Goal: Task Accomplishment & Management: Complete application form

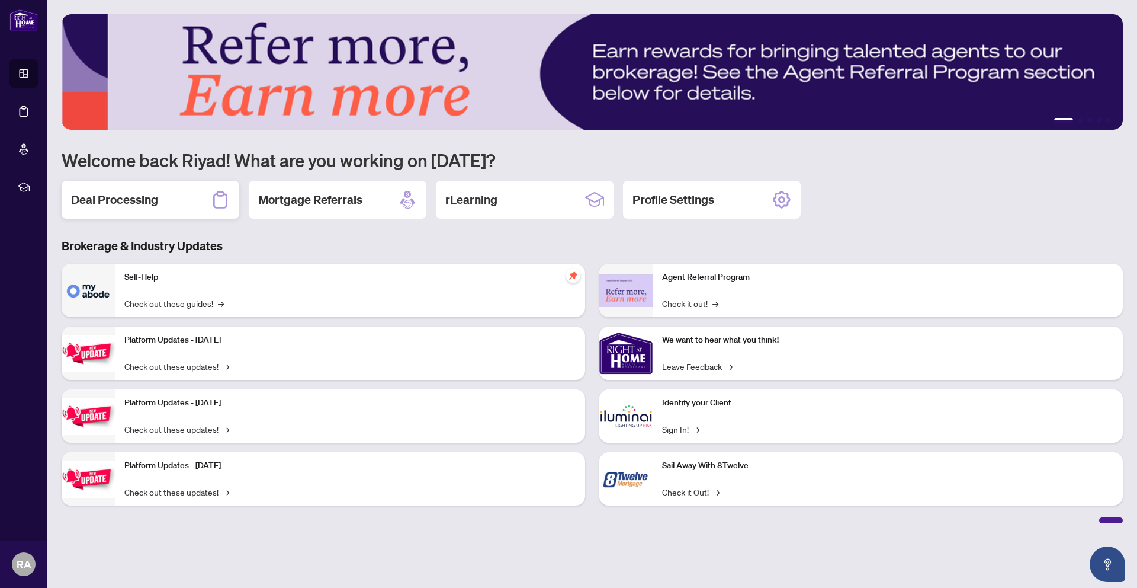
click at [113, 213] on div "Deal Processing" at bounding box center [151, 200] width 178 height 38
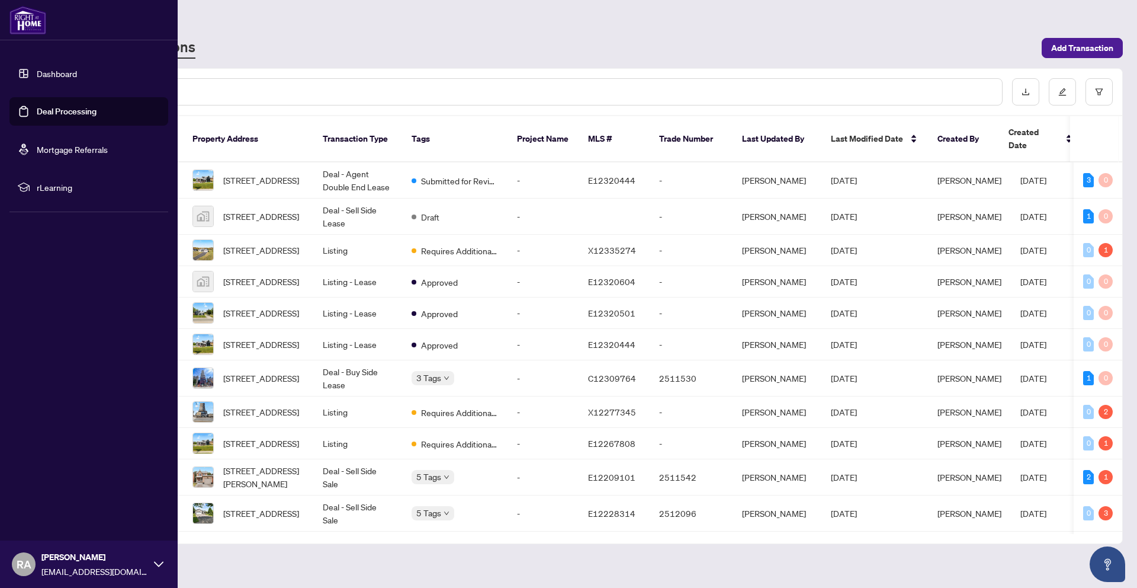
click at [40, 72] on link "Dashboard" at bounding box center [57, 73] width 40 height 11
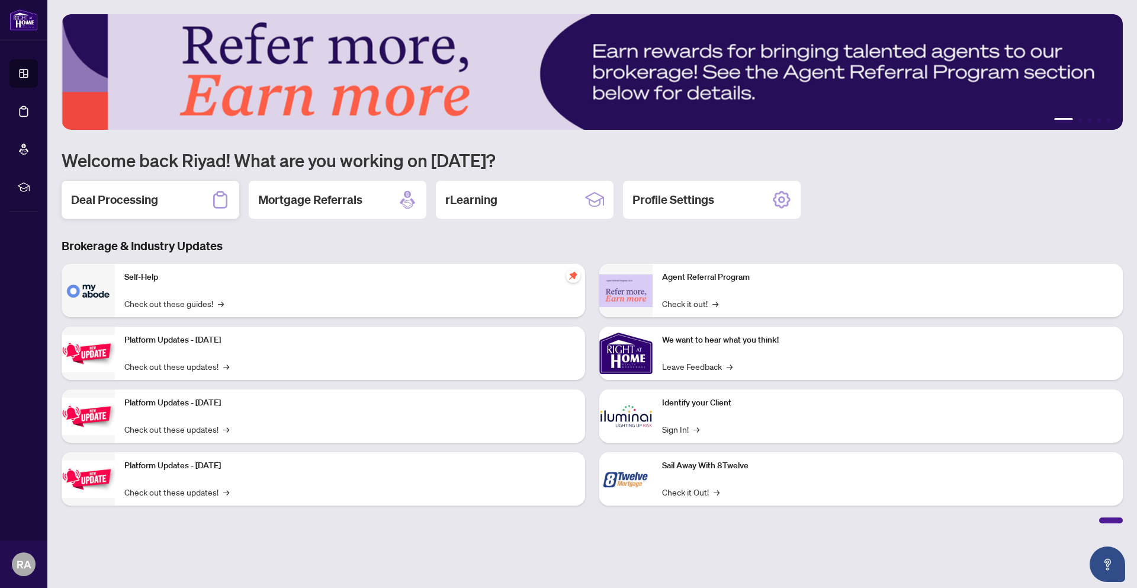
click at [136, 195] on h2 "Deal Processing" at bounding box center [114, 199] width 87 height 17
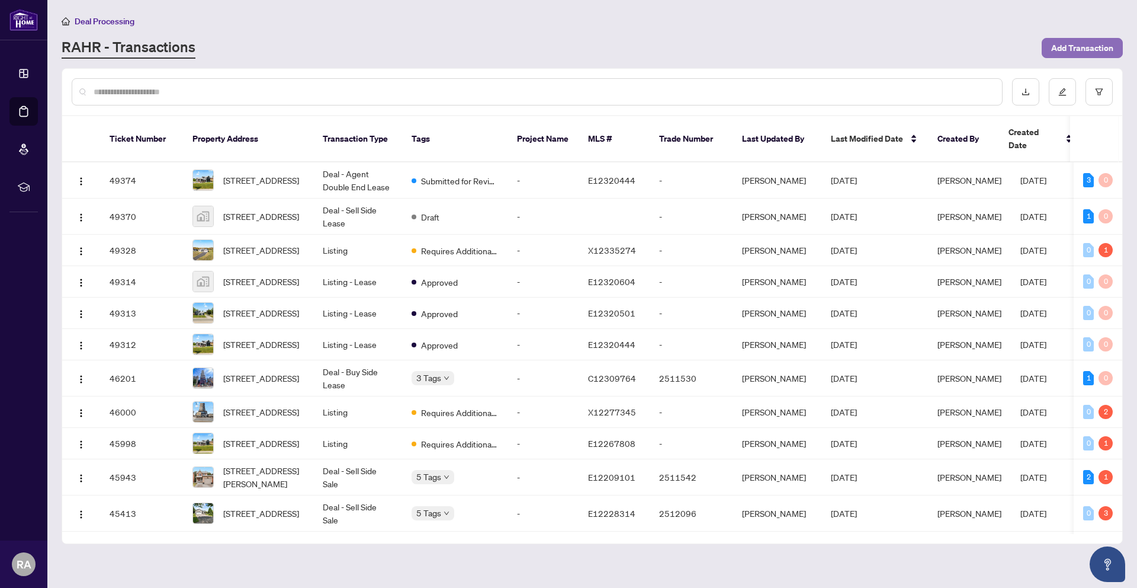
click at [1069, 53] on span "Add Transaction" at bounding box center [1082, 48] width 62 height 19
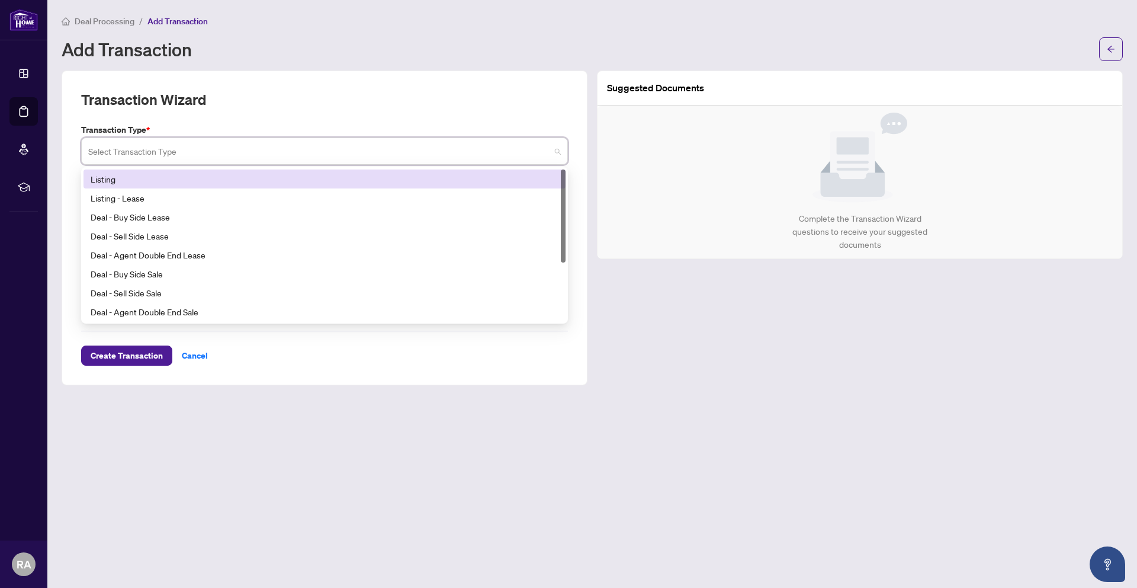
click at [222, 158] on input "search" at bounding box center [319, 153] width 462 height 26
click at [200, 185] on div "Listing" at bounding box center [325, 178] width 482 height 19
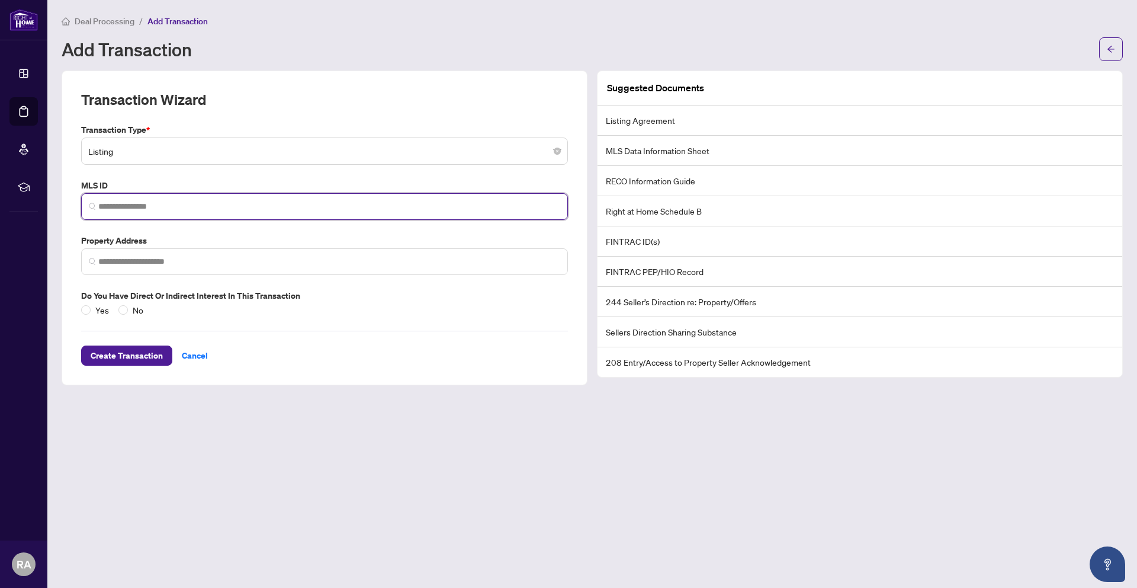
click at [133, 207] on input "search" at bounding box center [329, 206] width 462 height 12
paste input "*********"
type input "*********"
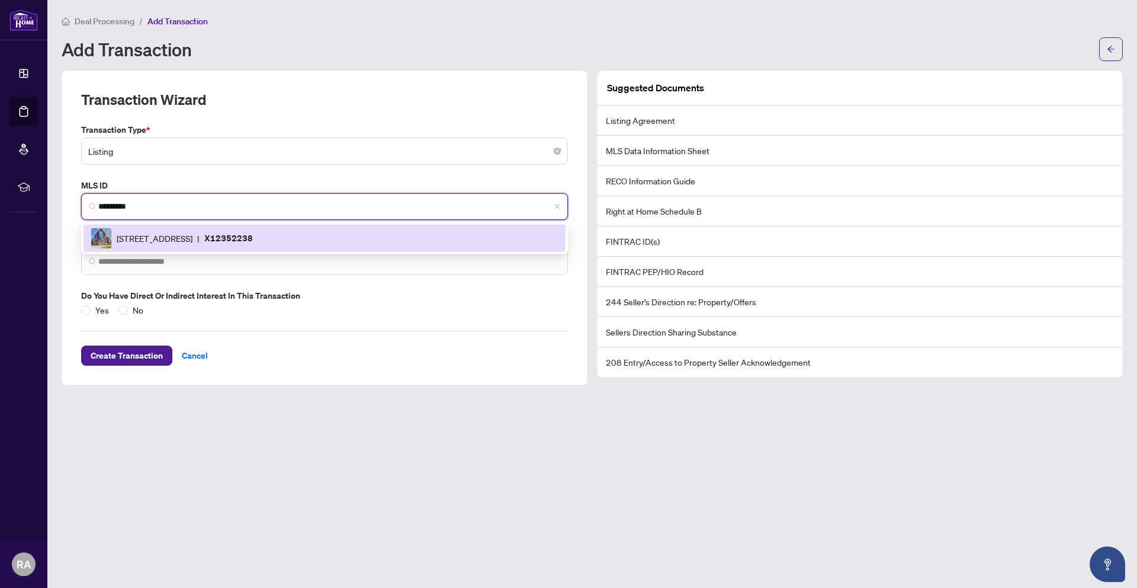
click at [151, 246] on div "[STREET_ADDRESS] | X12352238" at bounding box center [325, 237] width 468 height 21
type input "**********"
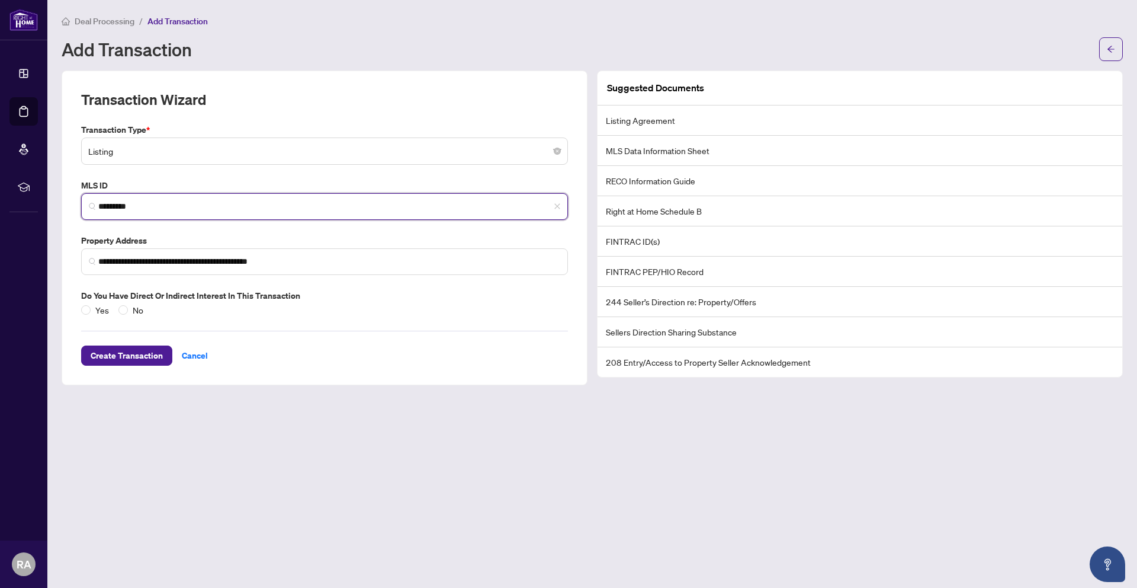
type input "*********"
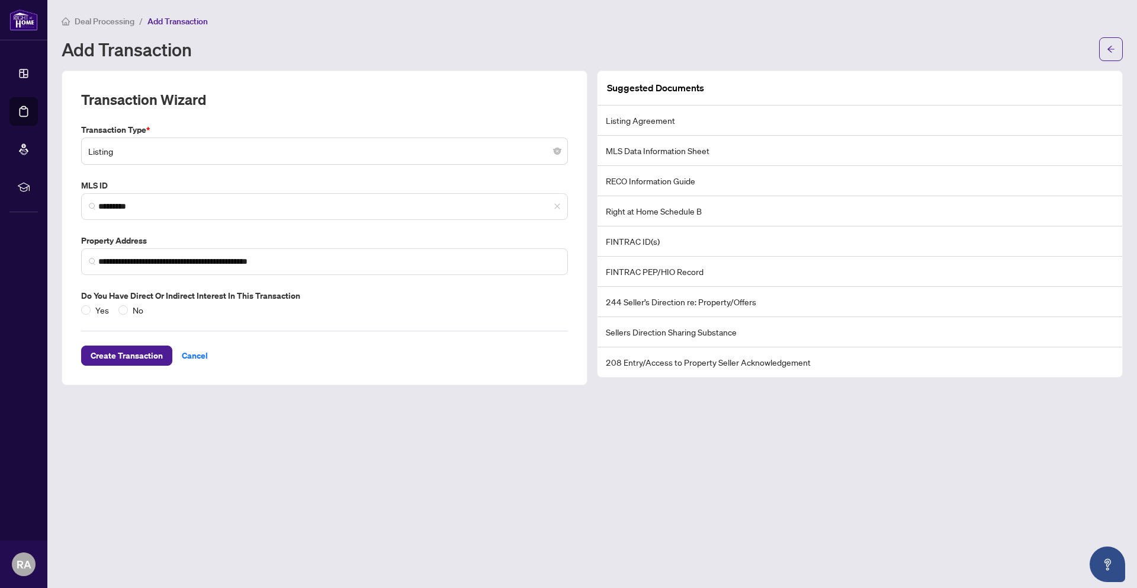
click at [124, 316] on div "Create Transaction Cancel" at bounding box center [324, 340] width 487 height 49
click at [124, 315] on label "No" at bounding box center [133, 309] width 30 height 13
click at [118, 356] on span "Create Transaction" at bounding box center [127, 355] width 72 height 19
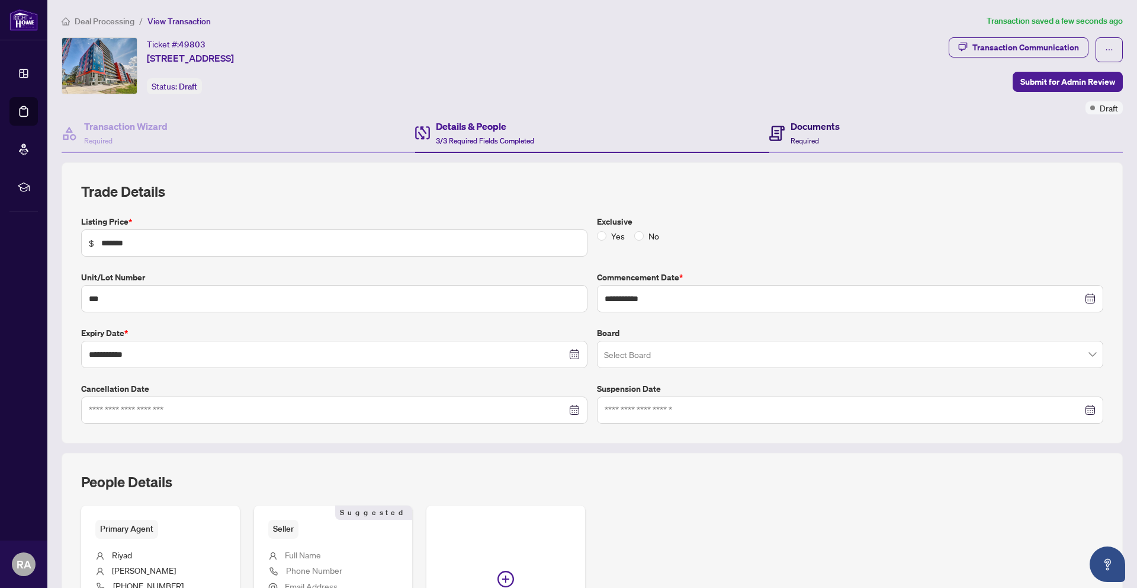
click at [819, 131] on h4 "Documents" at bounding box center [815, 126] width 49 height 14
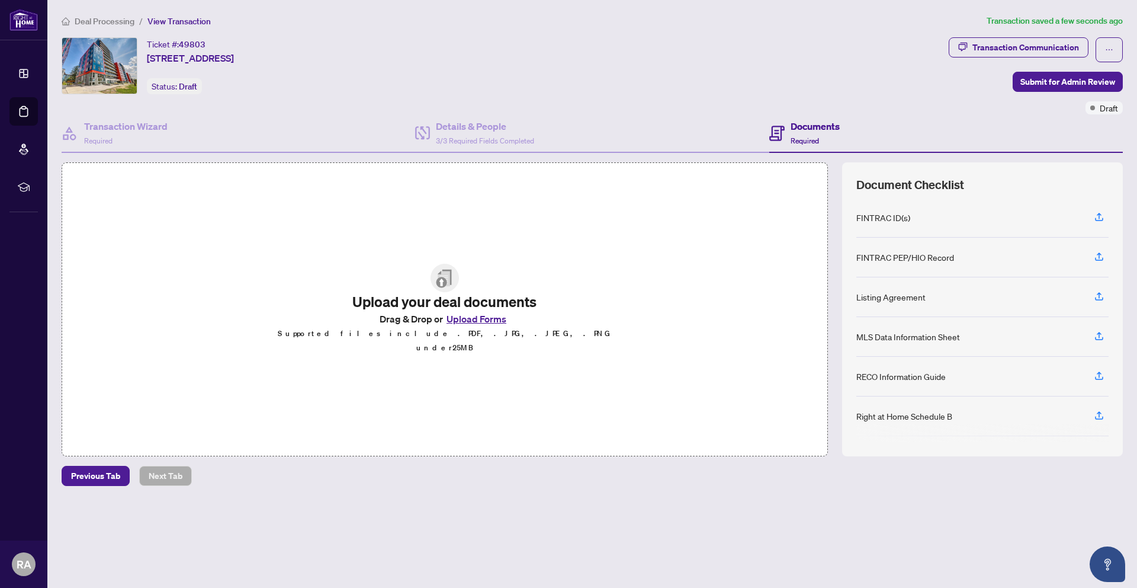
click at [491, 326] on button "Upload Forms" at bounding box center [476, 318] width 67 height 15
click at [493, 326] on button "Upload Forms" at bounding box center [476, 318] width 67 height 15
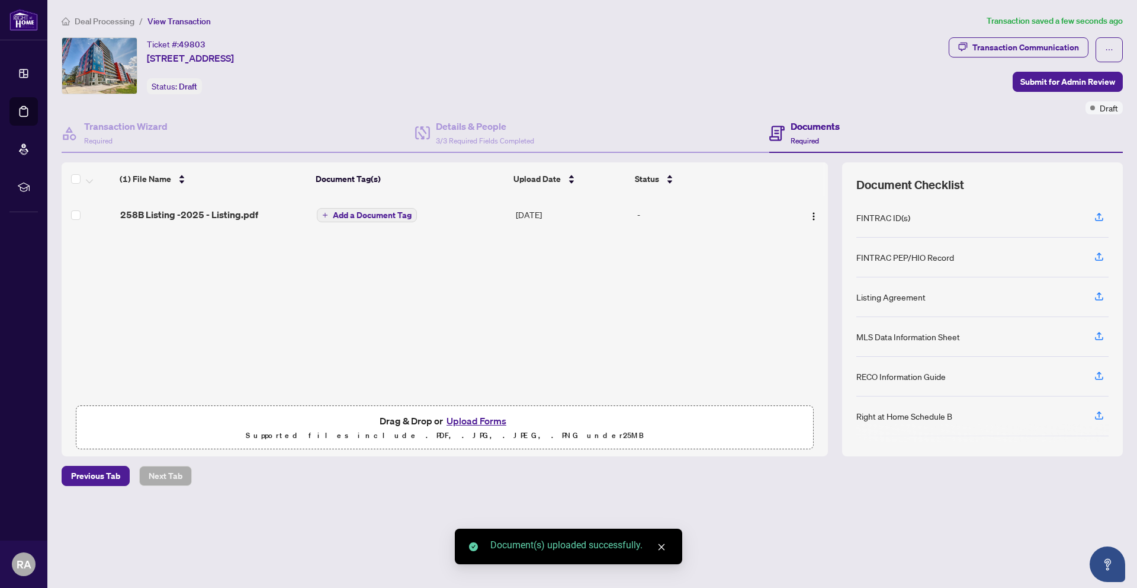
click at [402, 216] on span "Add a Document Tag" at bounding box center [372, 215] width 79 height 8
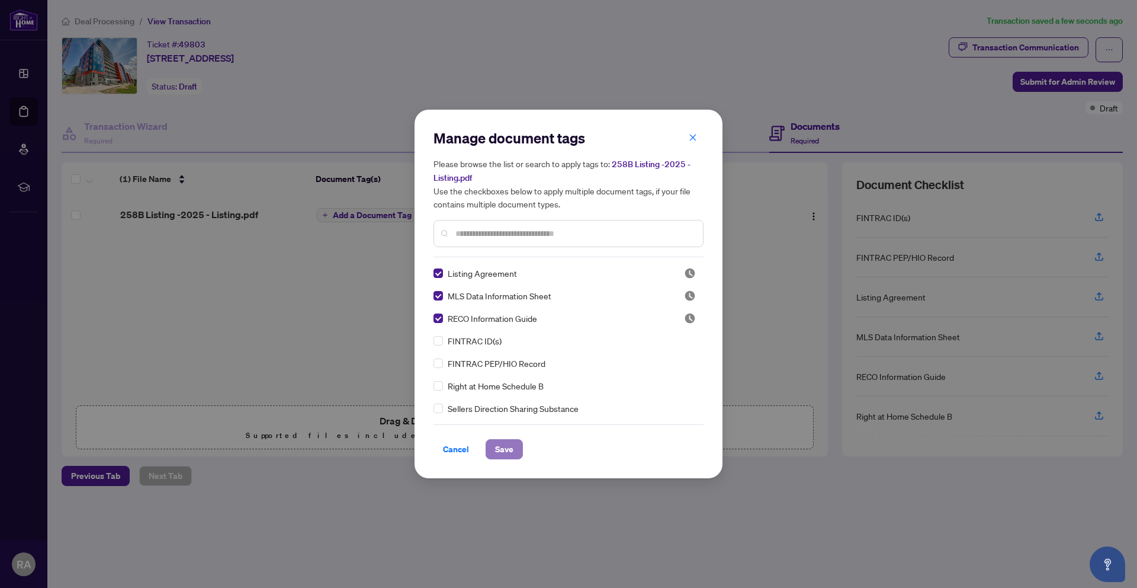
click at [500, 449] on span "Save" at bounding box center [504, 449] width 18 height 19
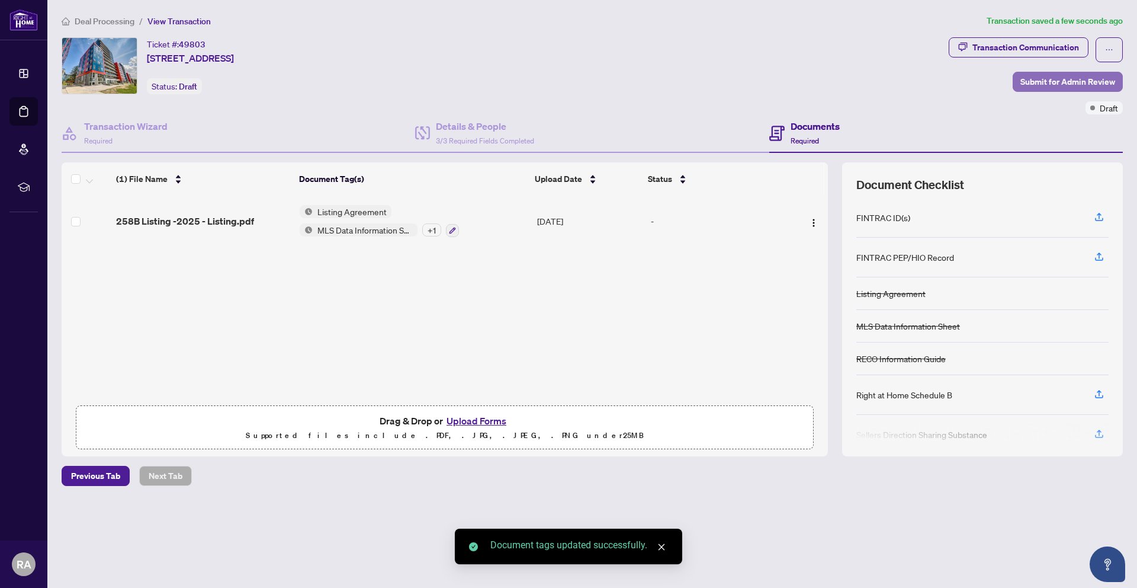
click at [1086, 81] on span "Submit for Admin Review" at bounding box center [1068, 81] width 95 height 19
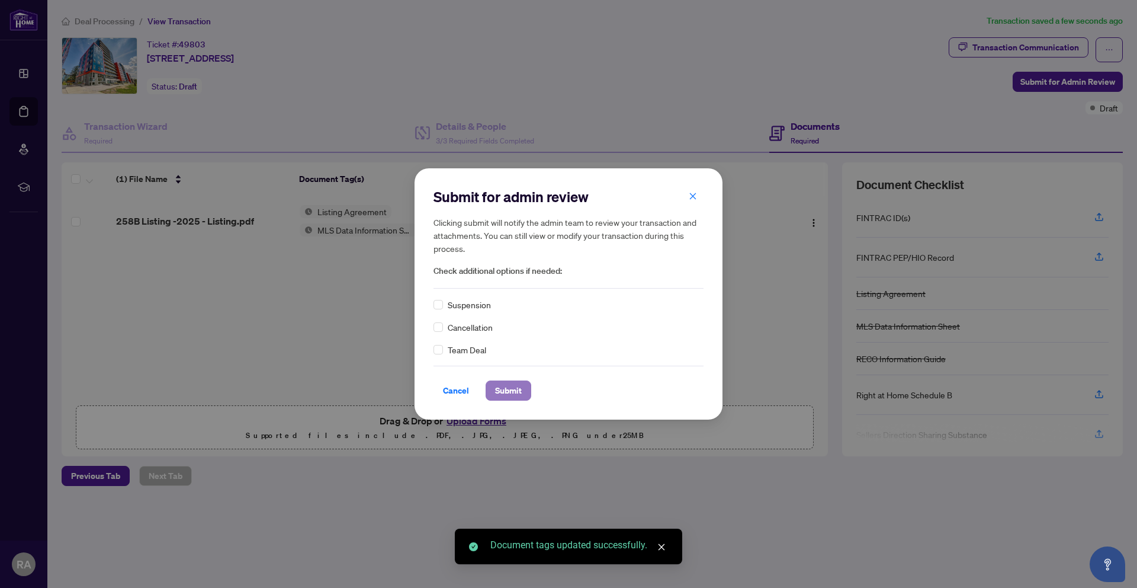
click at [508, 397] on span "Submit" at bounding box center [508, 390] width 27 height 19
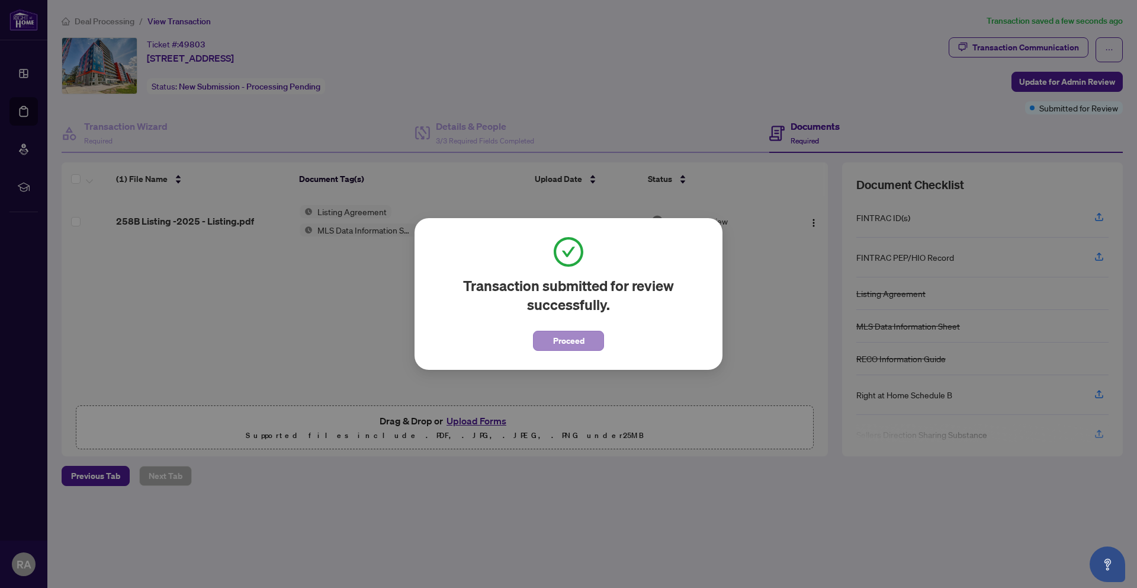
click at [561, 351] on div "Transaction submitted for review successfully. Proceed Cancel OK" at bounding box center [569, 294] width 308 height 152
drag, startPoint x: 562, startPoint y: 349, endPoint x: 449, endPoint y: 240, distance: 157.1
click at [562, 349] on span "Proceed" at bounding box center [568, 340] width 31 height 19
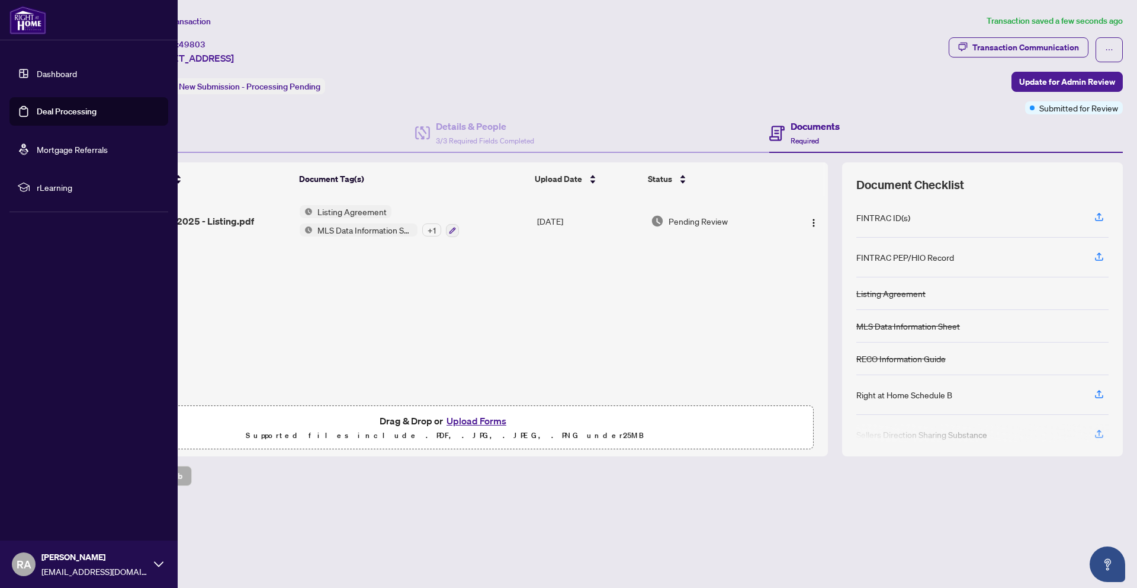
click at [72, 78] on link "Dashboard" at bounding box center [57, 73] width 40 height 11
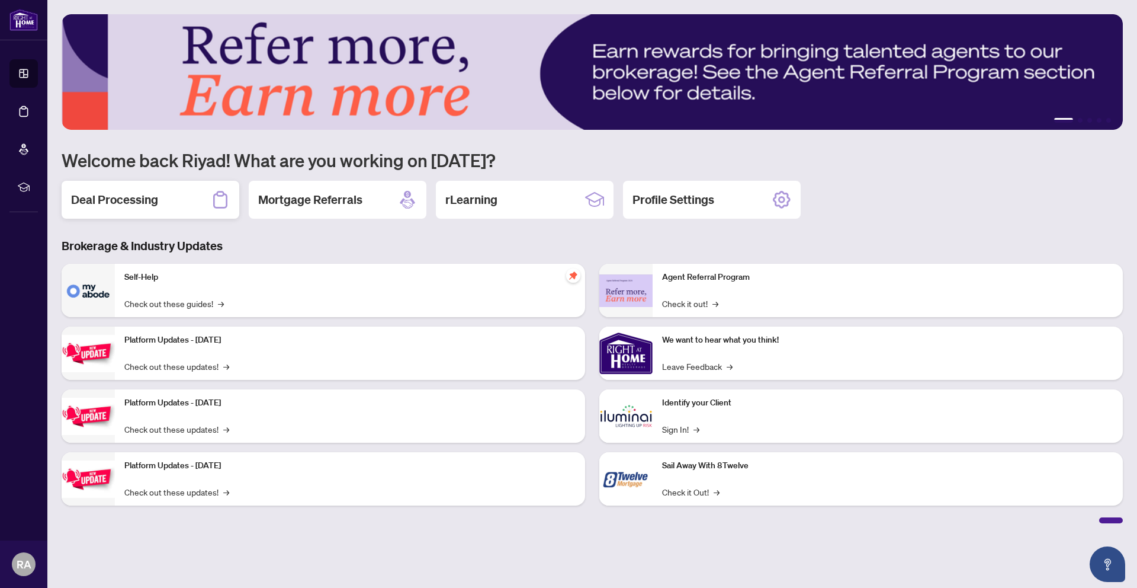
click at [155, 204] on h2 "Deal Processing" at bounding box center [114, 199] width 87 height 17
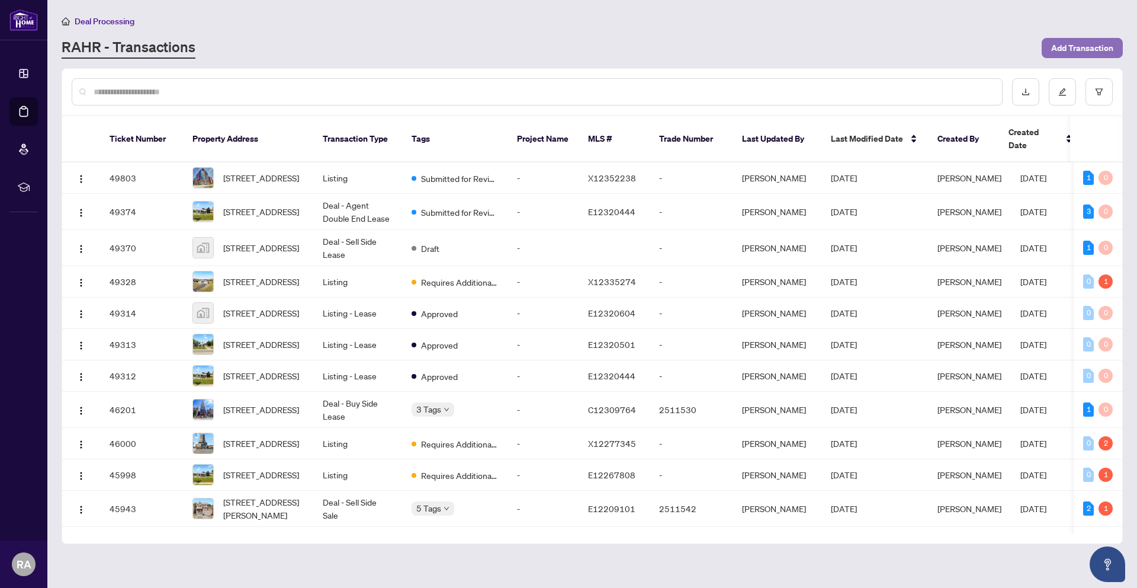
click at [1090, 56] on span "Add Transaction" at bounding box center [1082, 48] width 62 height 19
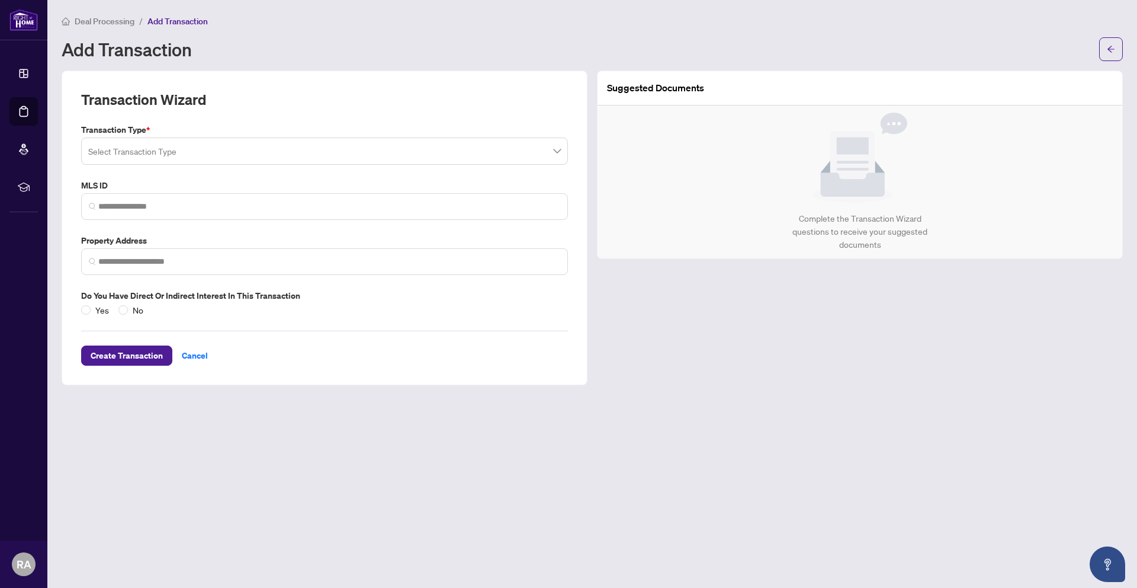
click at [207, 152] on input "search" at bounding box center [319, 153] width 462 height 26
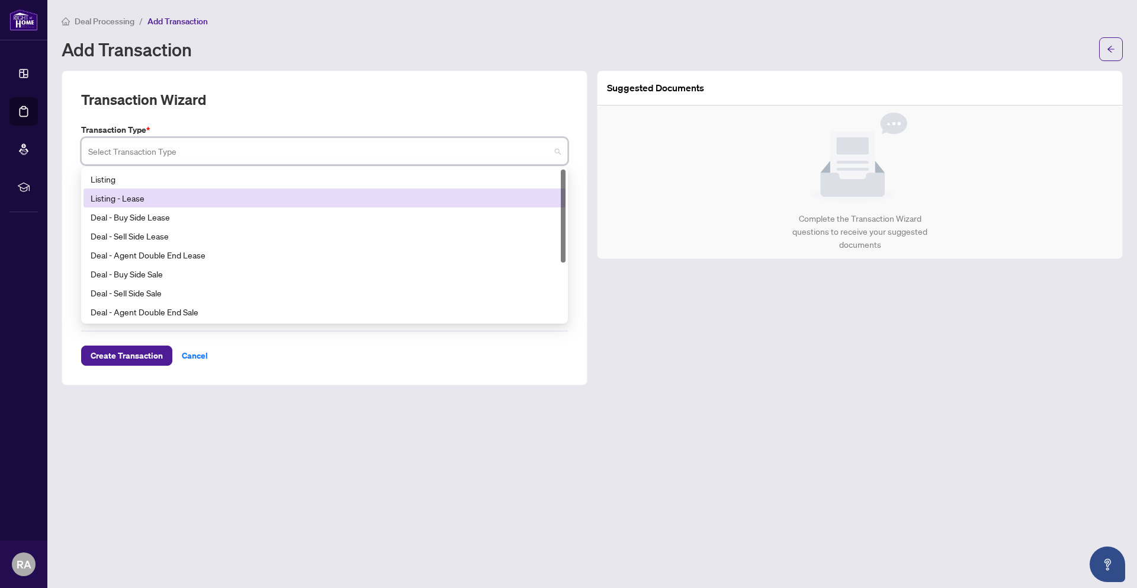
click at [203, 200] on div "Listing - Lease" at bounding box center [325, 197] width 468 height 13
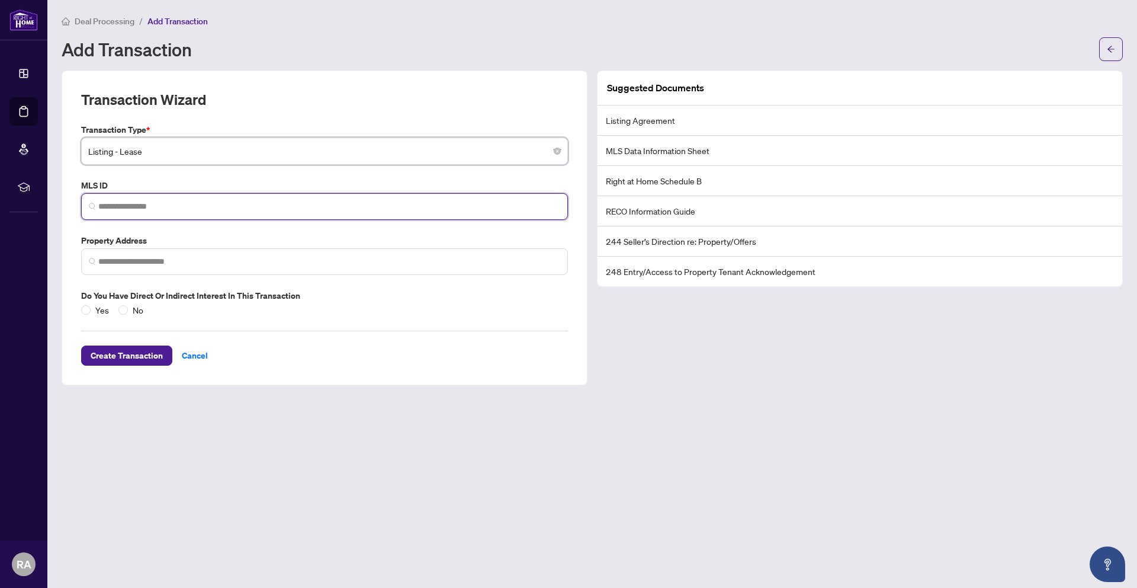
click at [122, 200] on input "search" at bounding box center [329, 206] width 462 height 12
paste input "**********"
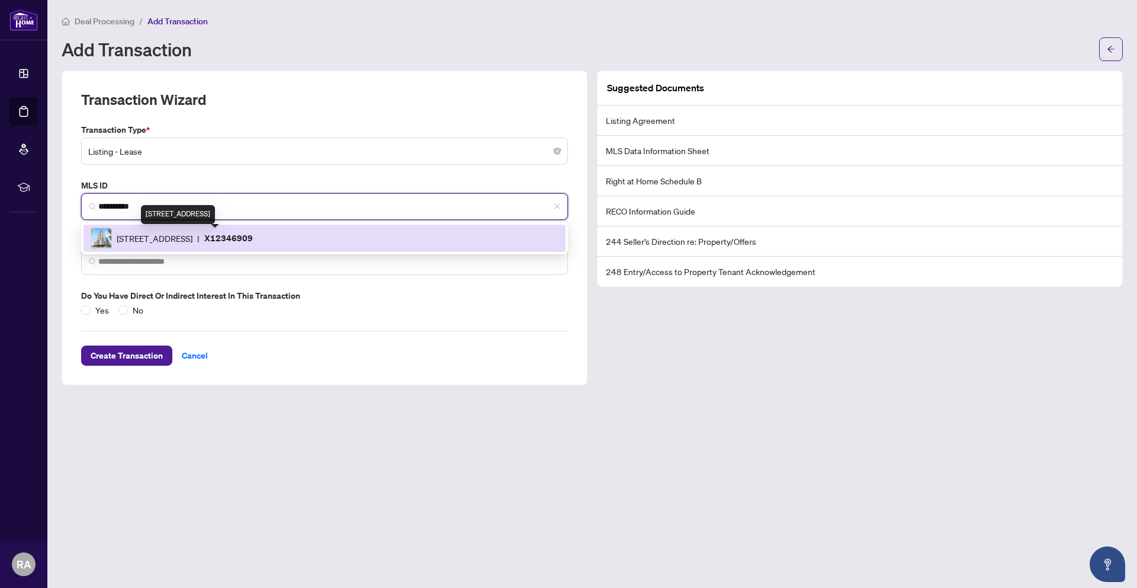
click at [138, 235] on span "[STREET_ADDRESS]" at bounding box center [155, 238] width 76 height 13
type input "*********"
type input "**********"
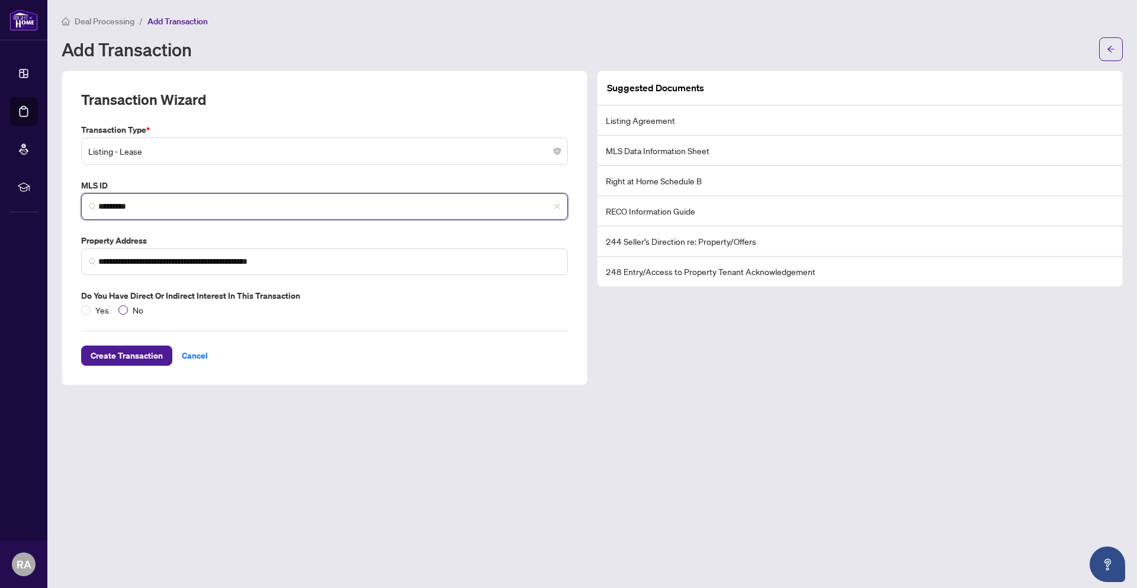
type input "*********"
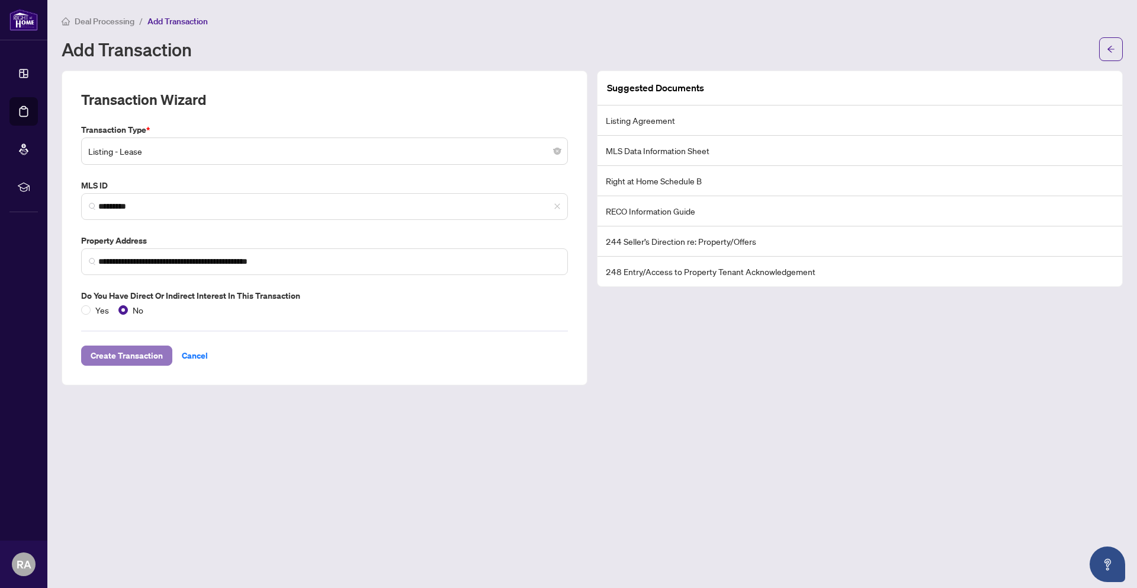
click at [143, 357] on span "Create Transaction" at bounding box center [127, 355] width 72 height 19
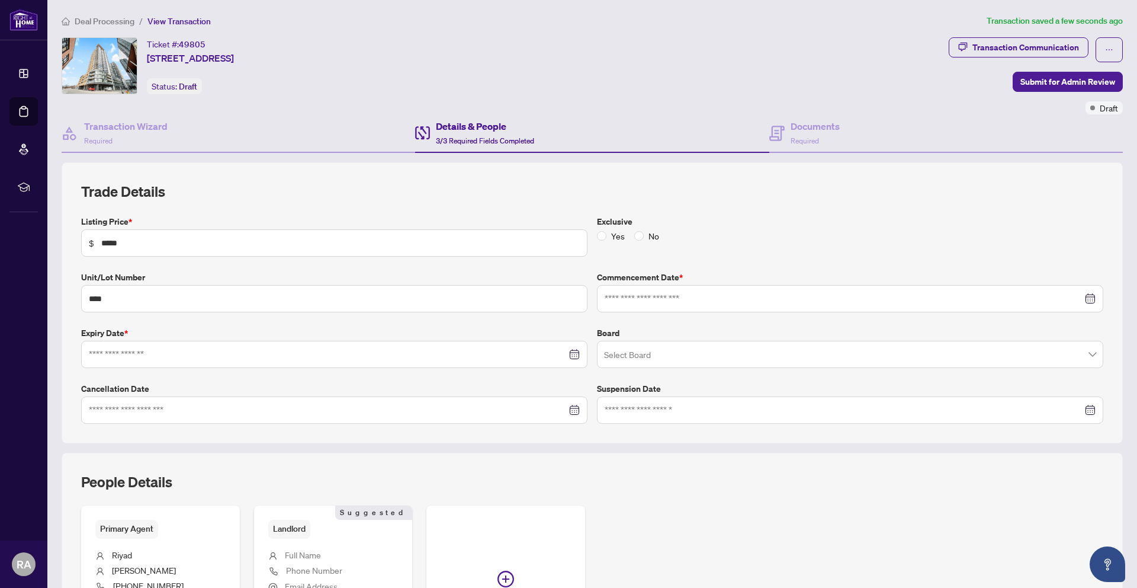
type input "**********"
click at [817, 131] on h4 "Documents" at bounding box center [815, 126] width 49 height 14
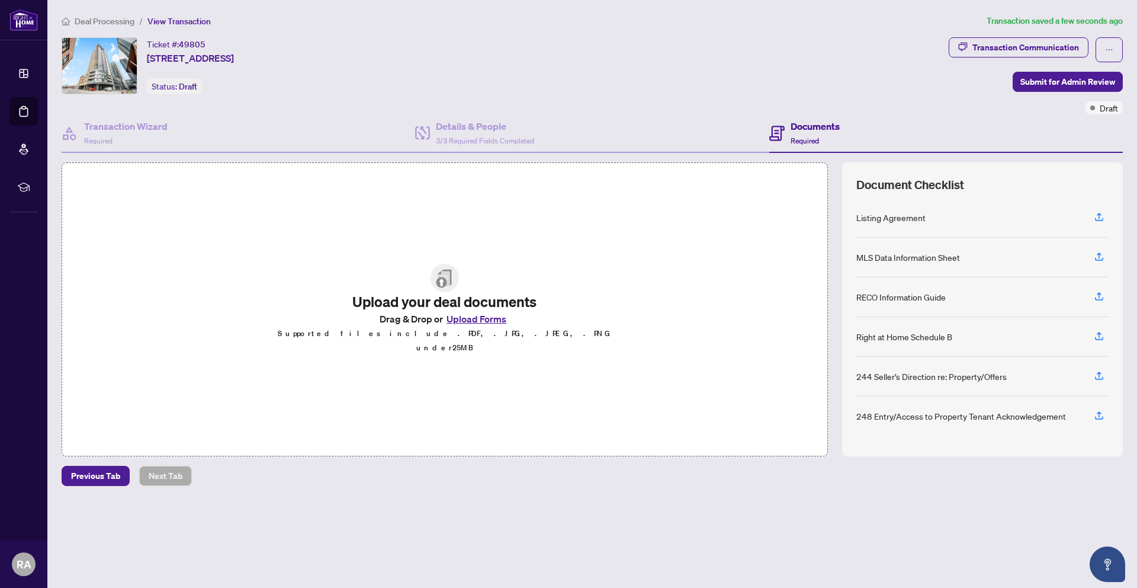
click at [479, 324] on button "Upload Forms" at bounding box center [476, 318] width 67 height 15
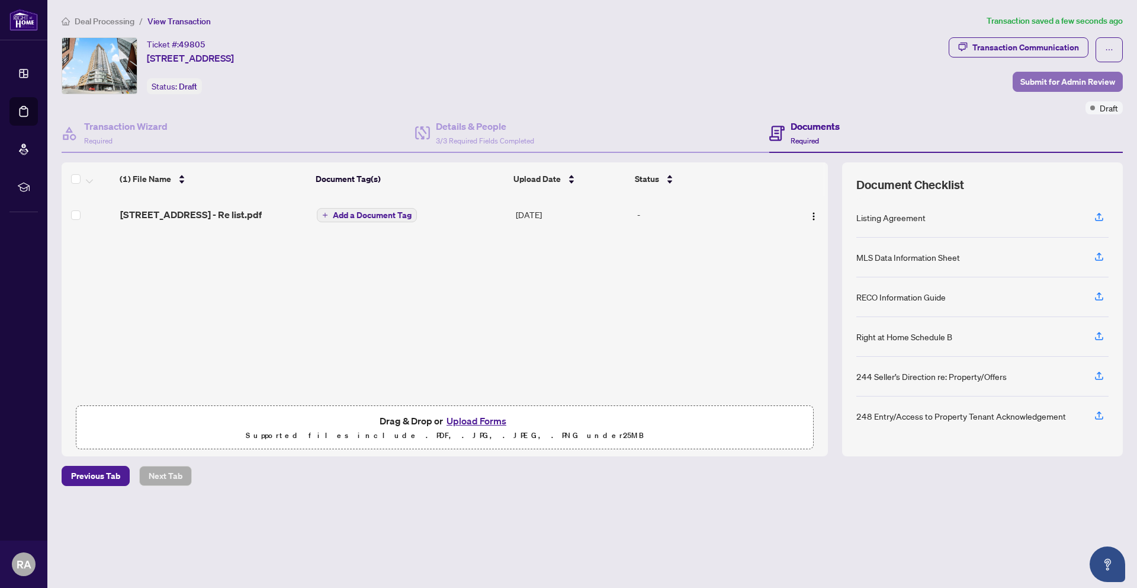
click at [1055, 78] on span "Submit for Admin Review" at bounding box center [1068, 81] width 95 height 19
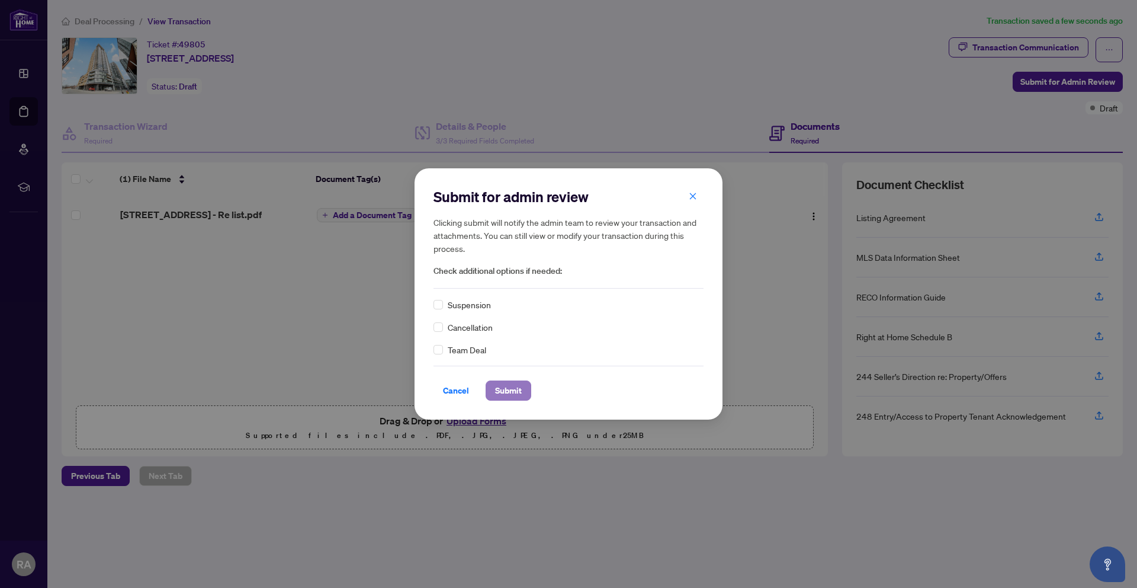
click at [514, 396] on span "Submit" at bounding box center [508, 390] width 27 height 19
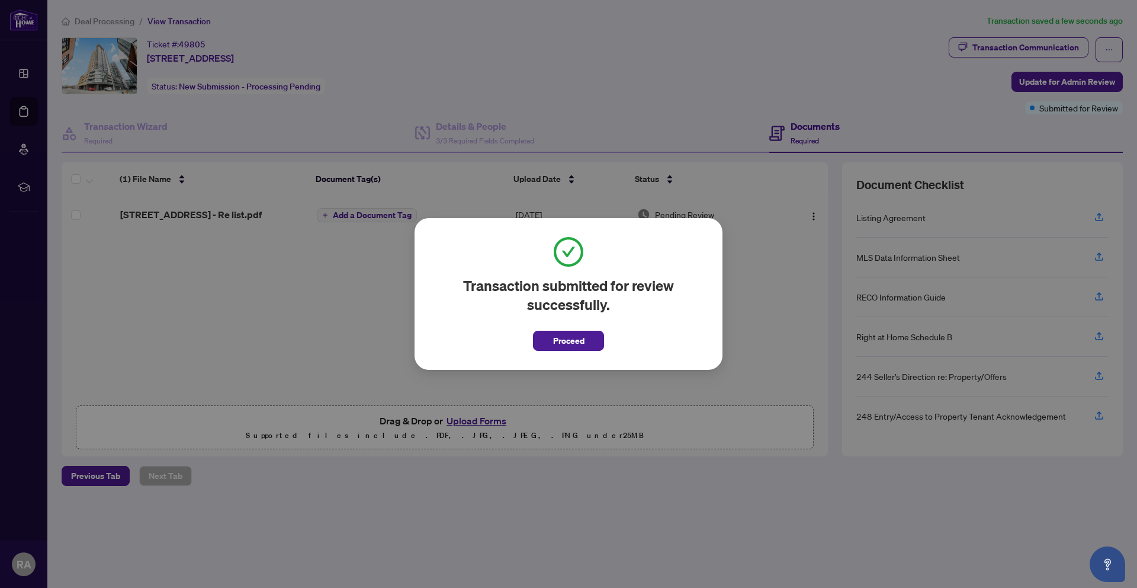
click at [552, 355] on div "Transaction submitted for review successfully. Proceed Cancel OK" at bounding box center [569, 294] width 308 height 152
click at [556, 348] on span "Proceed" at bounding box center [568, 340] width 31 height 19
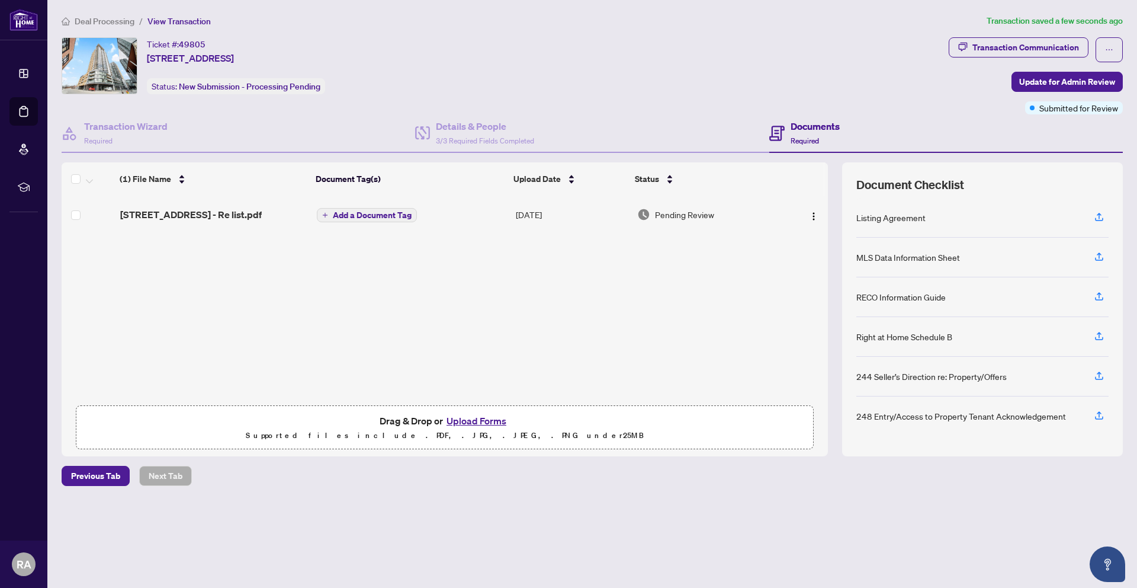
click at [379, 214] on span "Add a Document Tag" at bounding box center [372, 215] width 79 height 8
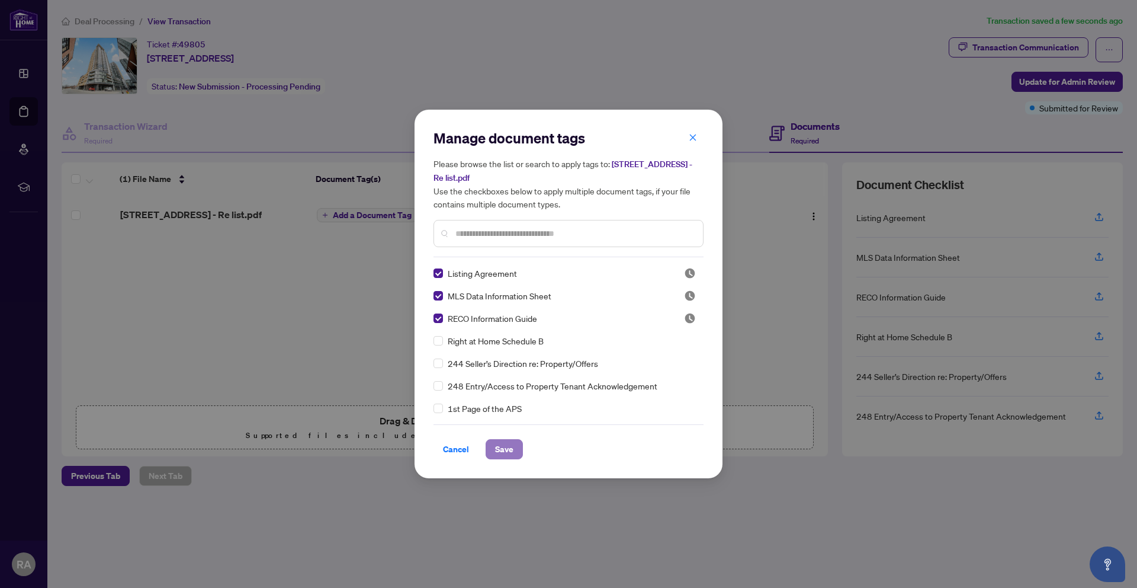
click at [503, 444] on span "Save" at bounding box center [504, 449] width 18 height 19
